Goal: Contribute content: Contribute content

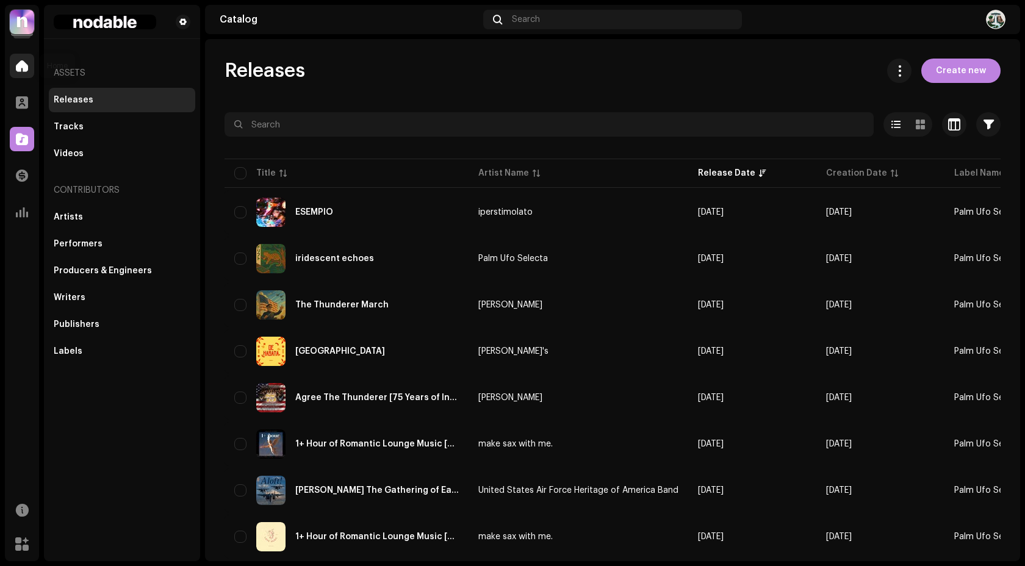
click at [16, 72] on div at bounding box center [22, 66] width 24 height 24
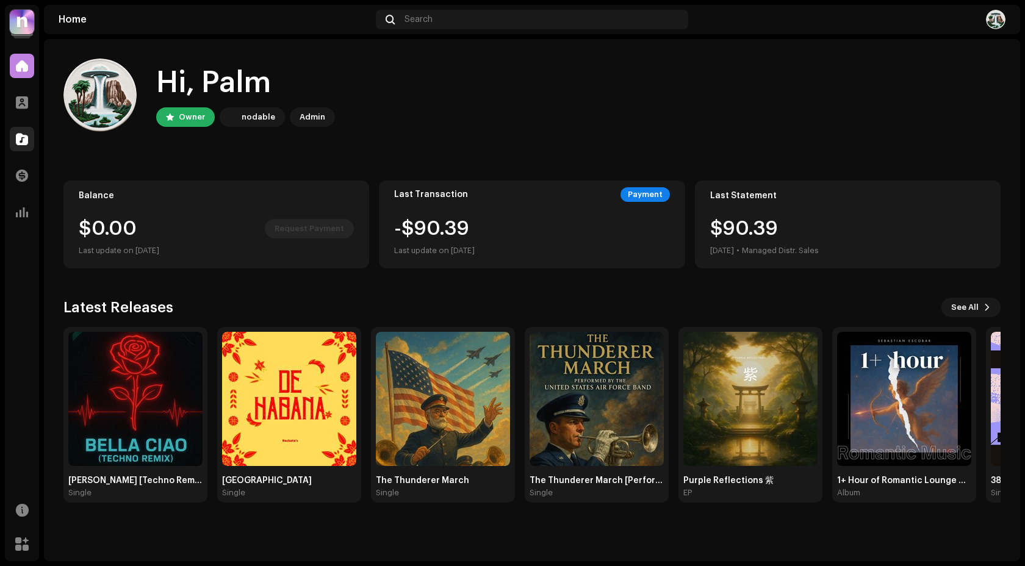
click at [10, 144] on div at bounding box center [22, 139] width 24 height 24
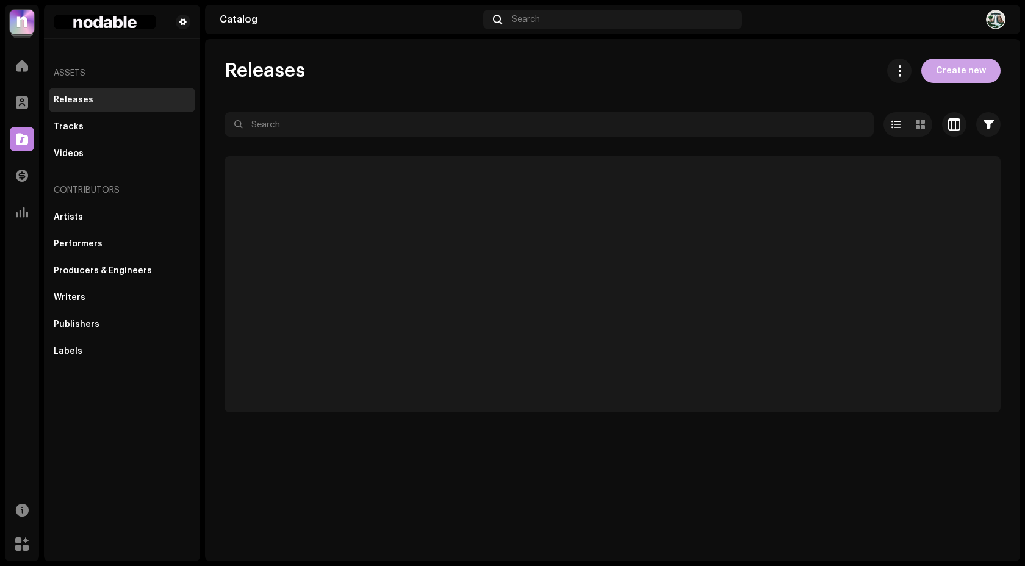
click at [966, 76] on span "Create new" at bounding box center [961, 71] width 50 height 24
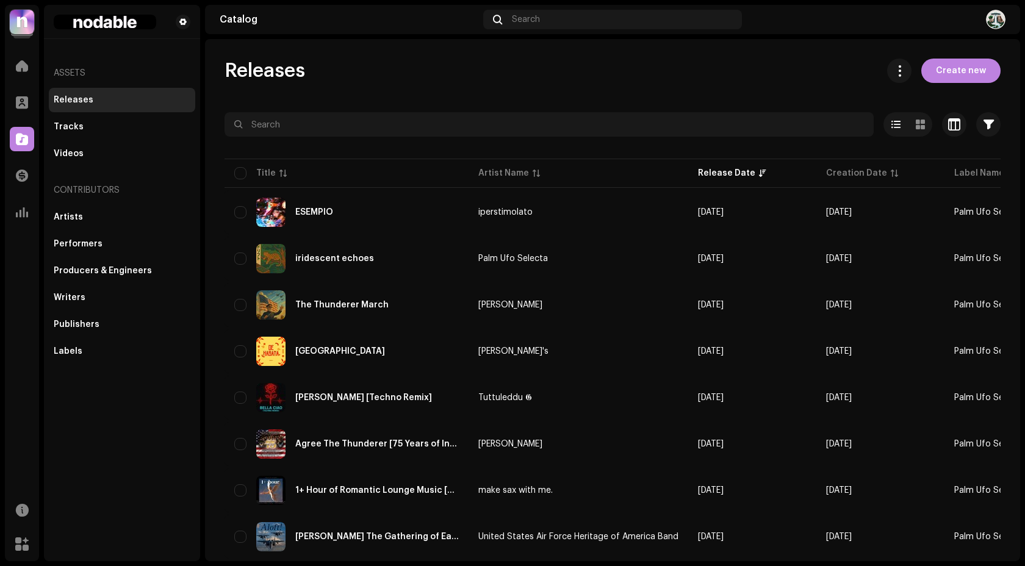
click at [947, 78] on span "Create new" at bounding box center [961, 71] width 50 height 24
